Goal: Use online tool/utility

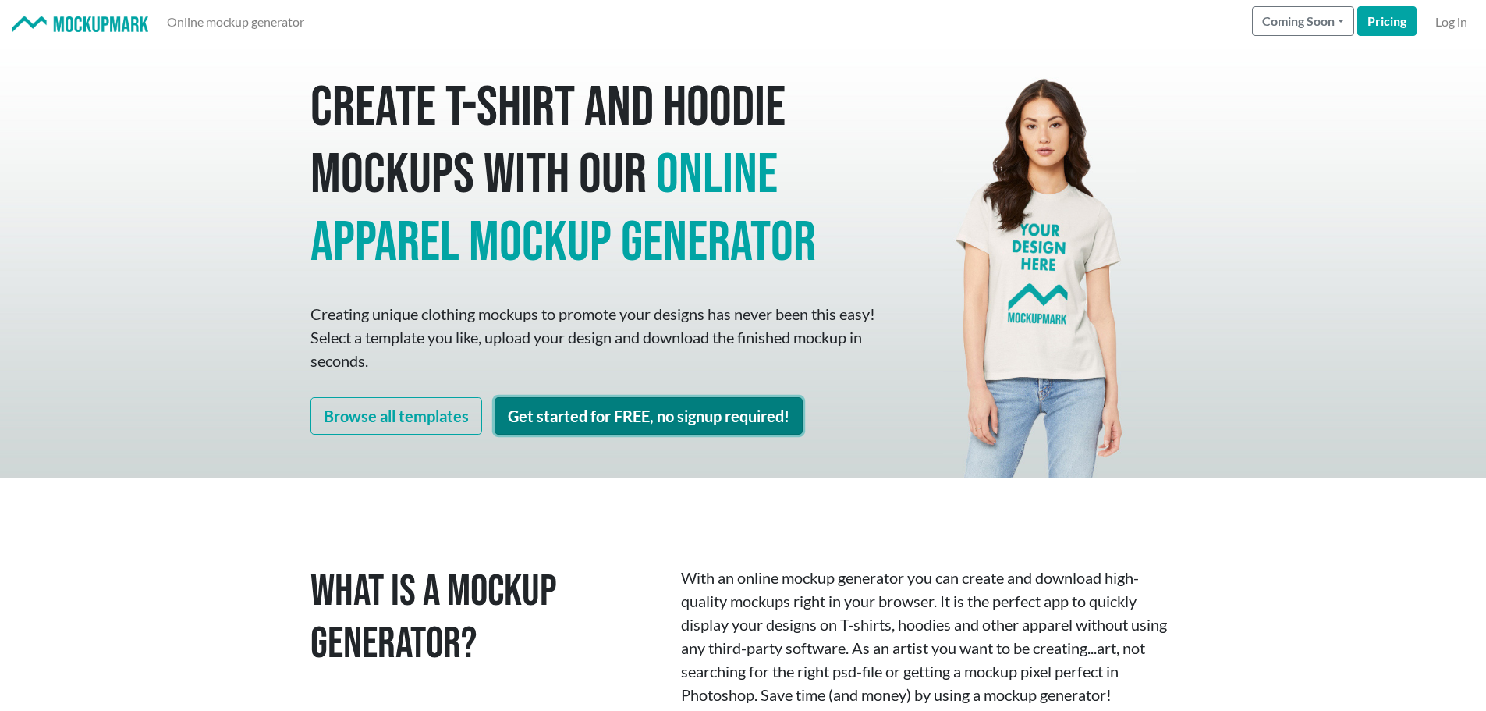
click at [627, 407] on link "Get started for FREE, no signup required!" at bounding box center [649, 415] width 308 height 37
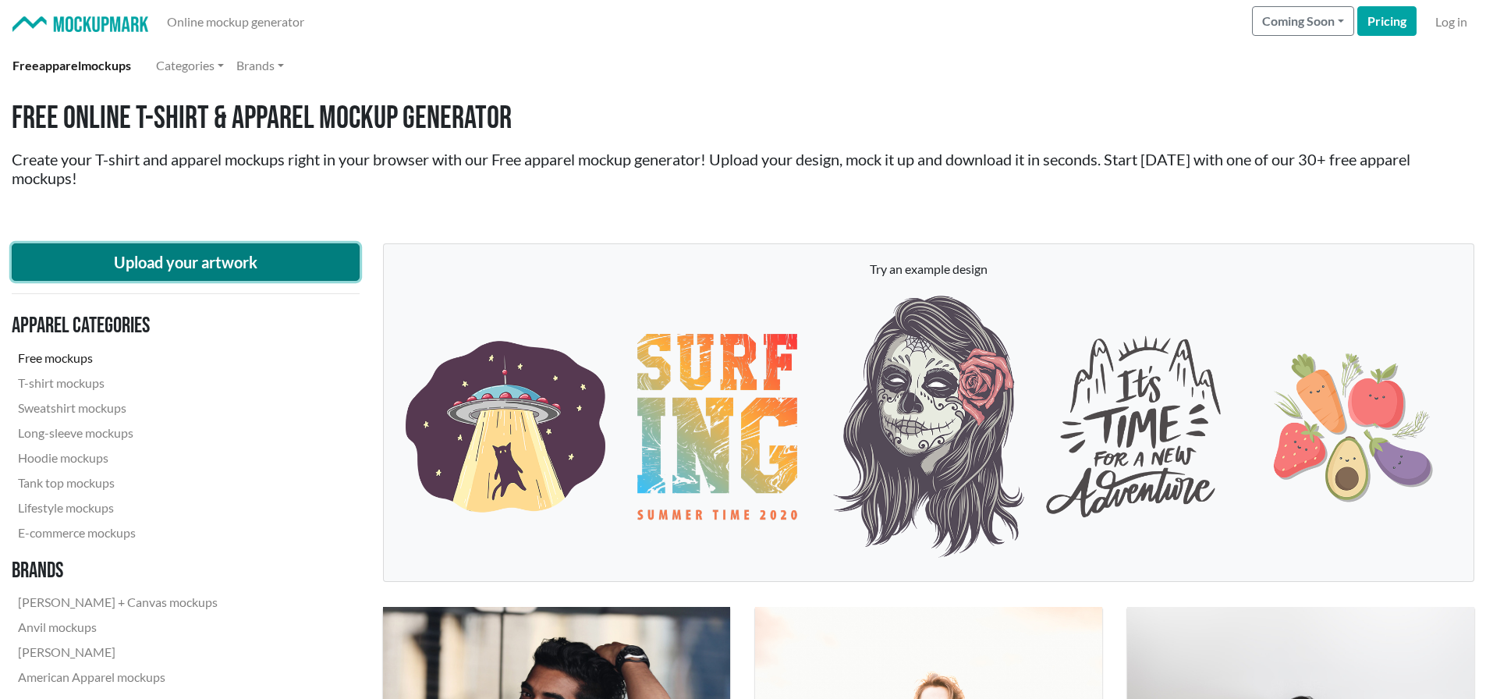
click at [242, 259] on button "Upload your artwork" at bounding box center [186, 261] width 348 height 37
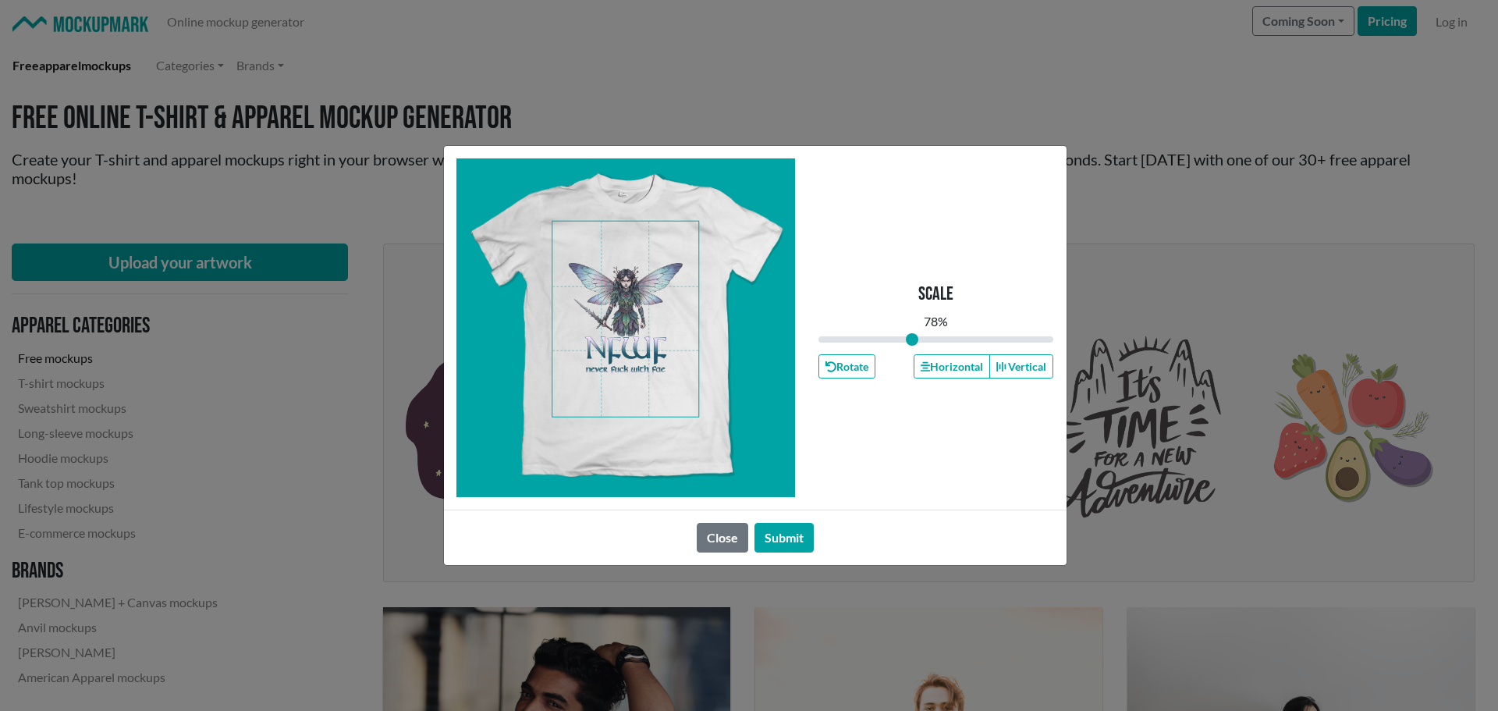
drag, startPoint x: 935, startPoint y: 341, endPoint x: 913, endPoint y: 341, distance: 21.8
type input "0.79"
click at [912, 341] on input "range" at bounding box center [937, 339] width 236 height 17
click at [630, 277] on span at bounding box center [625, 319] width 146 height 195
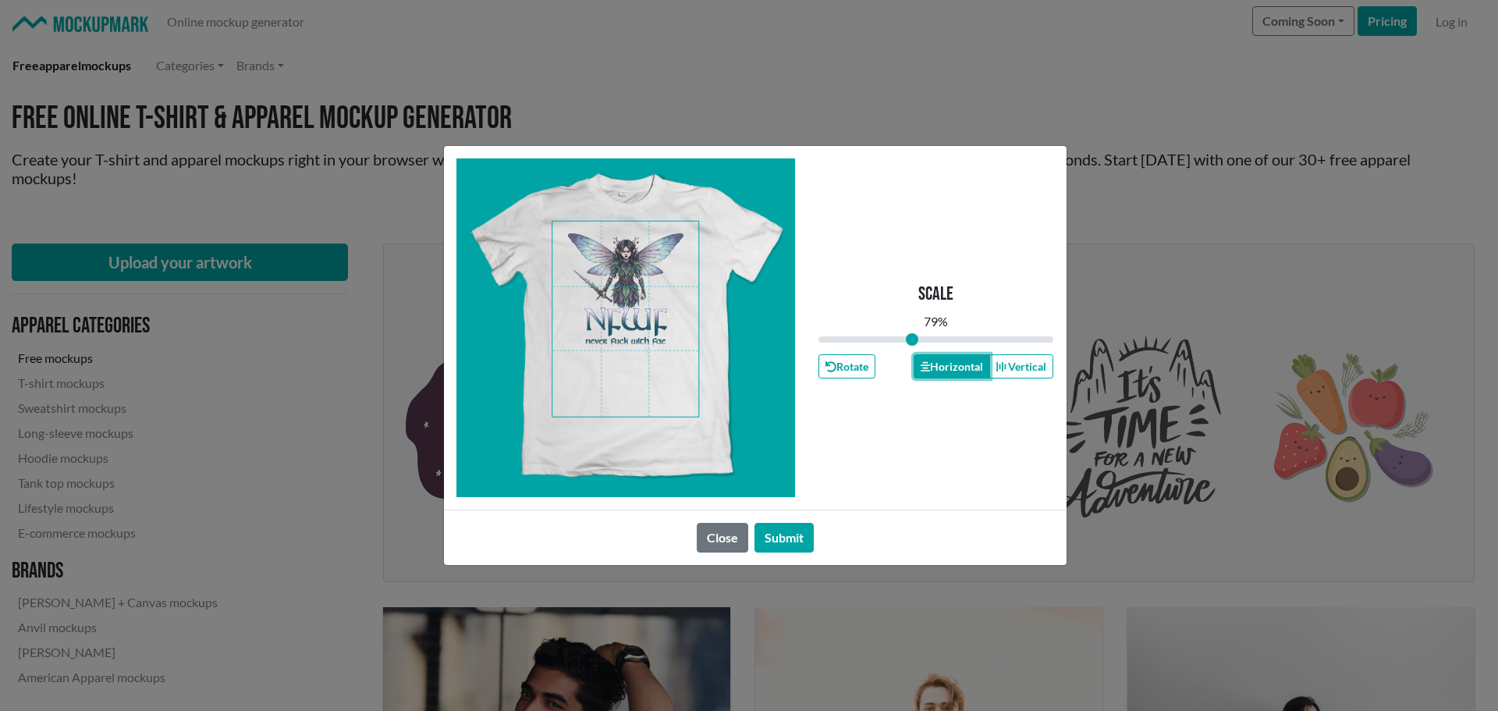
click at [953, 371] on button "Horizontal" at bounding box center [952, 366] width 76 height 24
click at [794, 538] on button "Submit" at bounding box center [784, 538] width 59 height 30
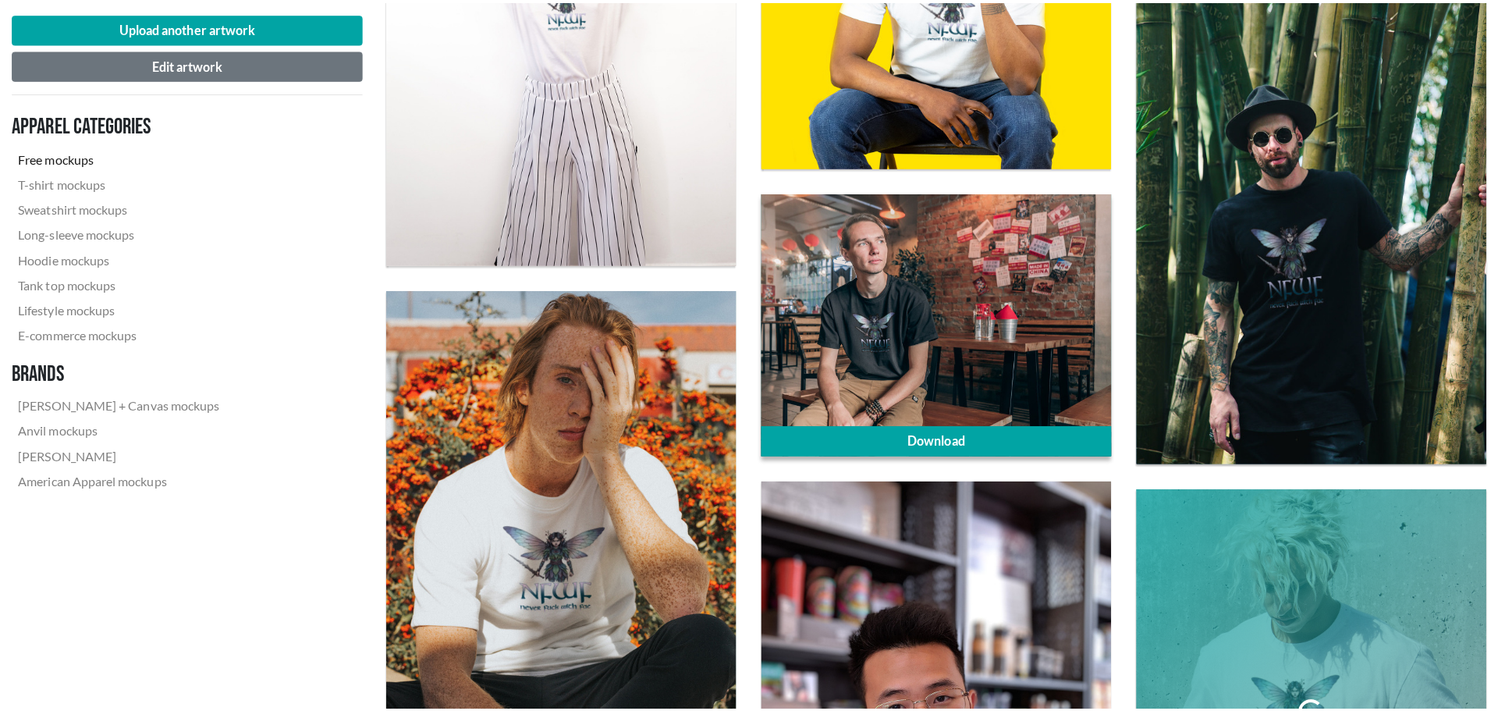
scroll to position [2965, 0]
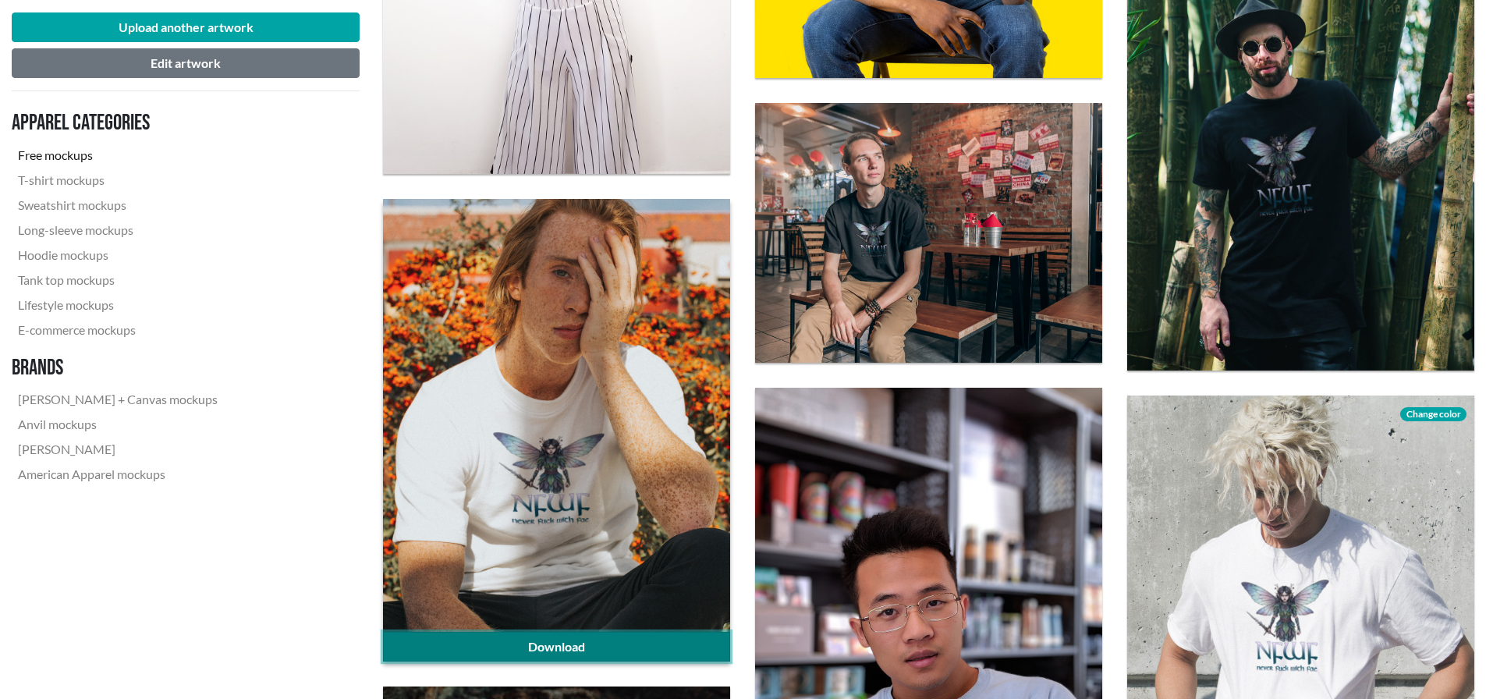
click at [588, 648] on link "Download" at bounding box center [556, 647] width 347 height 30
